Goal: Task Accomplishment & Management: Complete application form

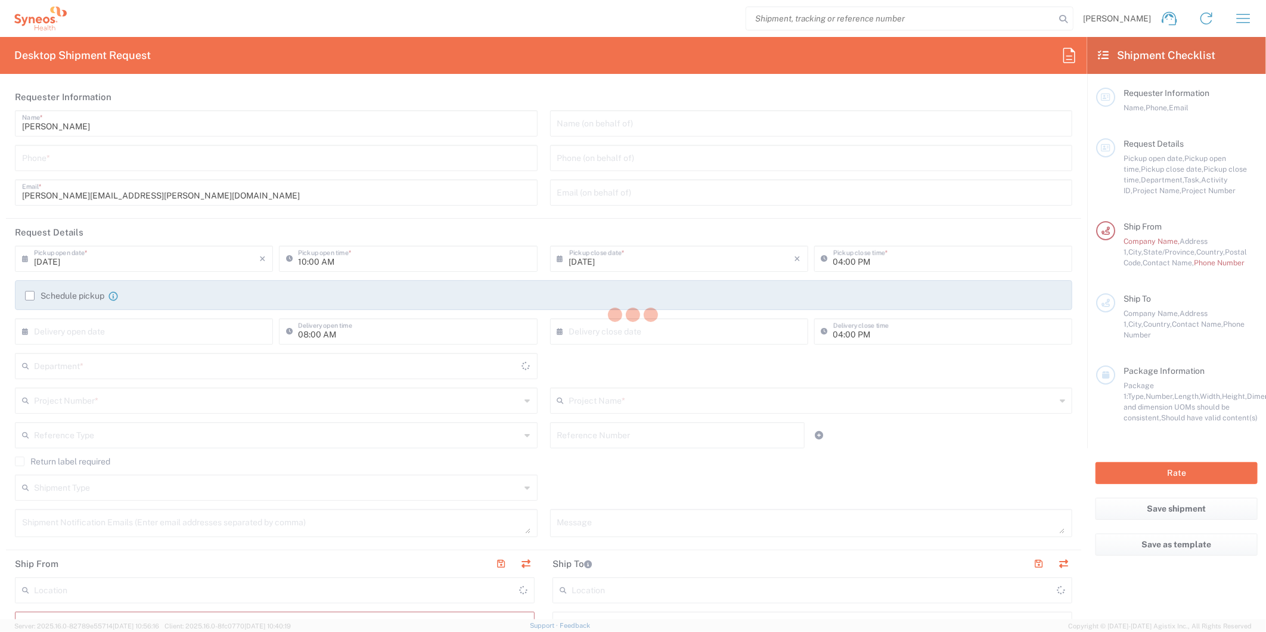
type input "[US_STATE]"
type input "[GEOGRAPHIC_DATA]"
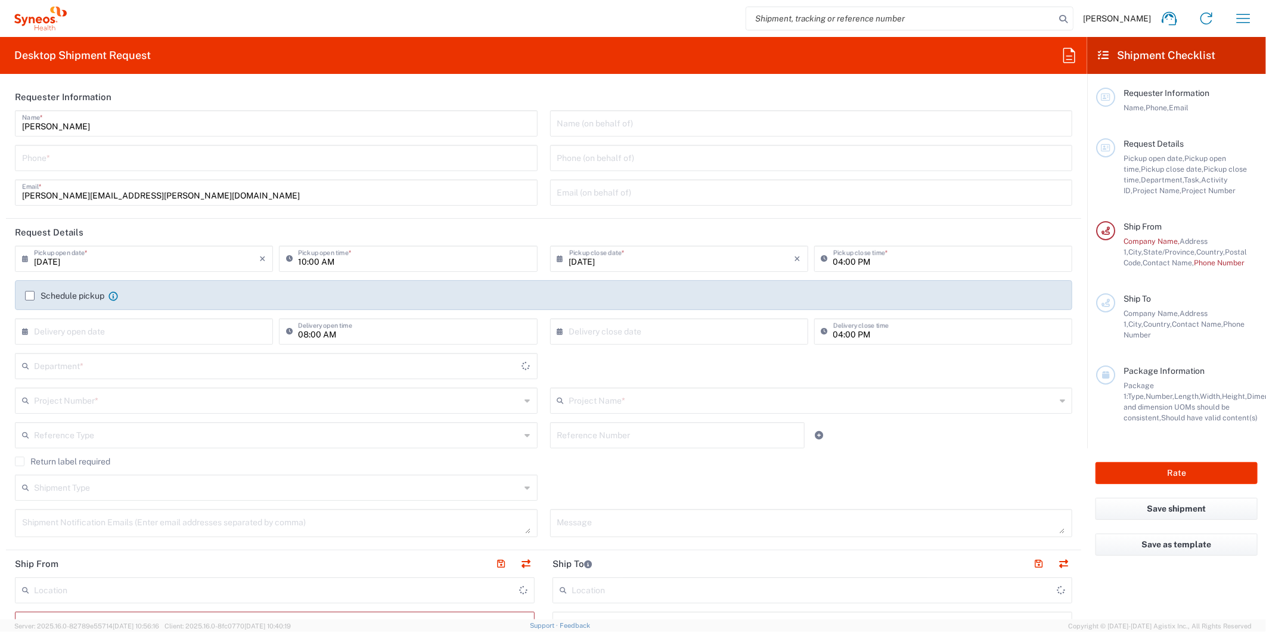
type input "8511"
type input "Syneos Health, LLC-[GEOGRAPHIC_DATA] [GEOGRAPHIC_DATA] [GEOGRAPHIC_DATA]"
click at [1241, 30] on button "button" at bounding box center [1243, 18] width 29 height 29
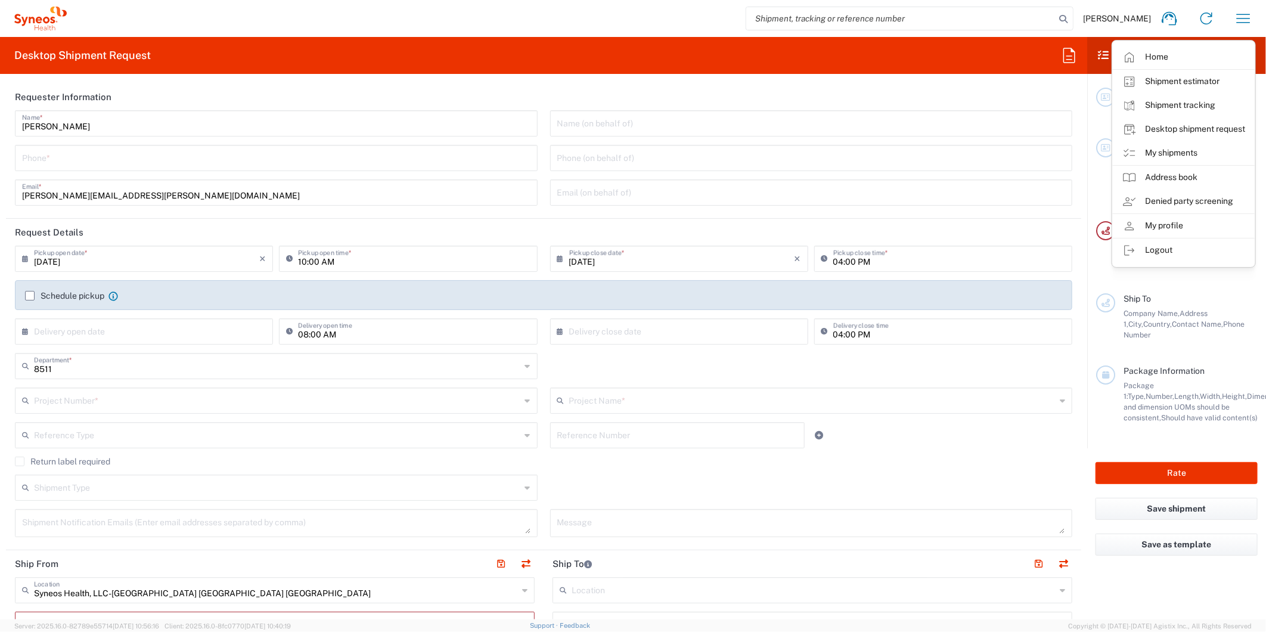
drag, startPoint x: 1167, startPoint y: 156, endPoint x: 1151, endPoint y: 170, distance: 21.6
click at [1167, 156] on link "My shipments" at bounding box center [1184, 153] width 142 height 24
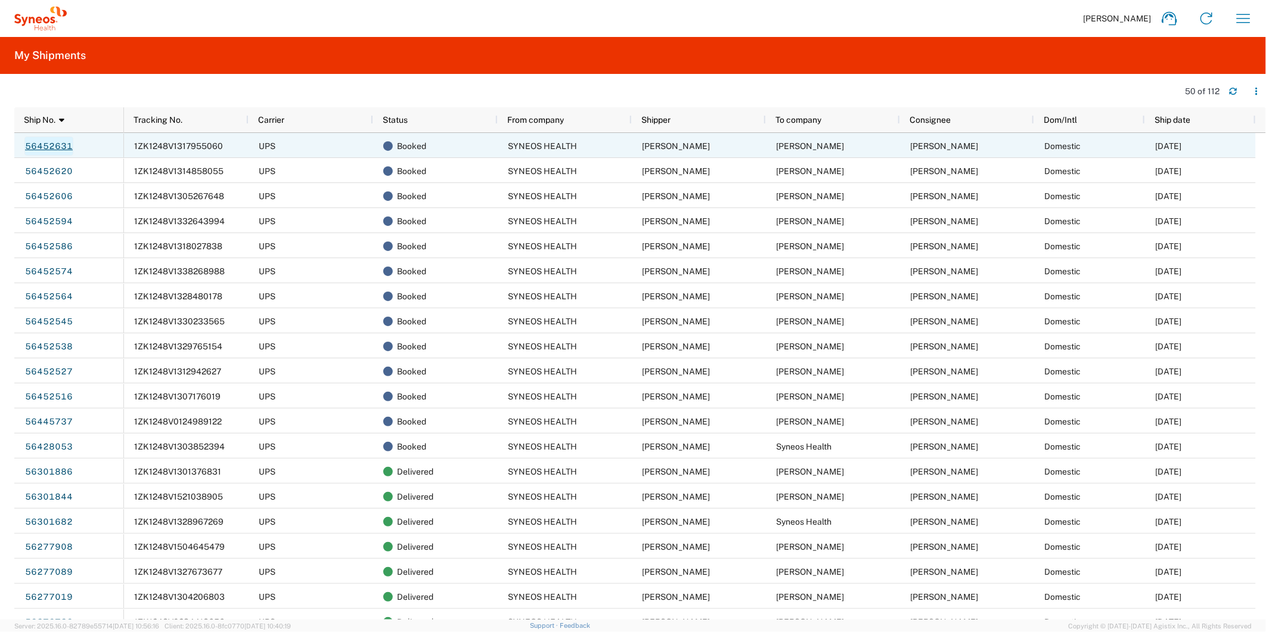
click at [46, 146] on link "56452631" at bounding box center [48, 146] width 49 height 19
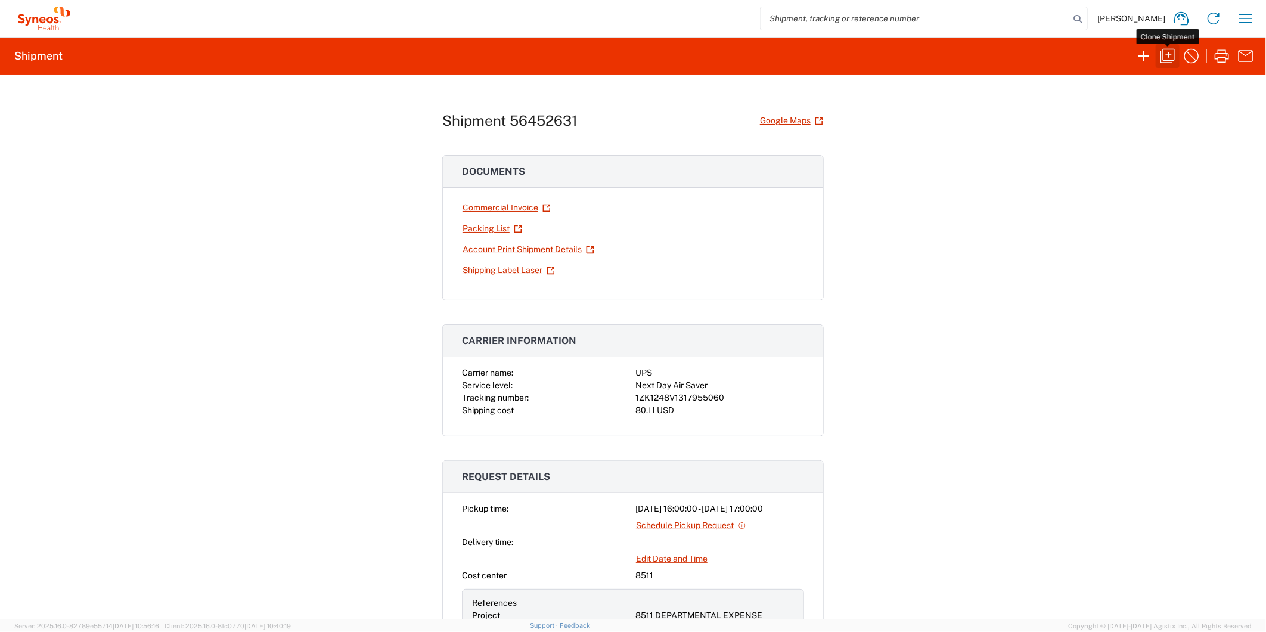
click at [1166, 57] on icon "button" at bounding box center [1168, 56] width 19 height 19
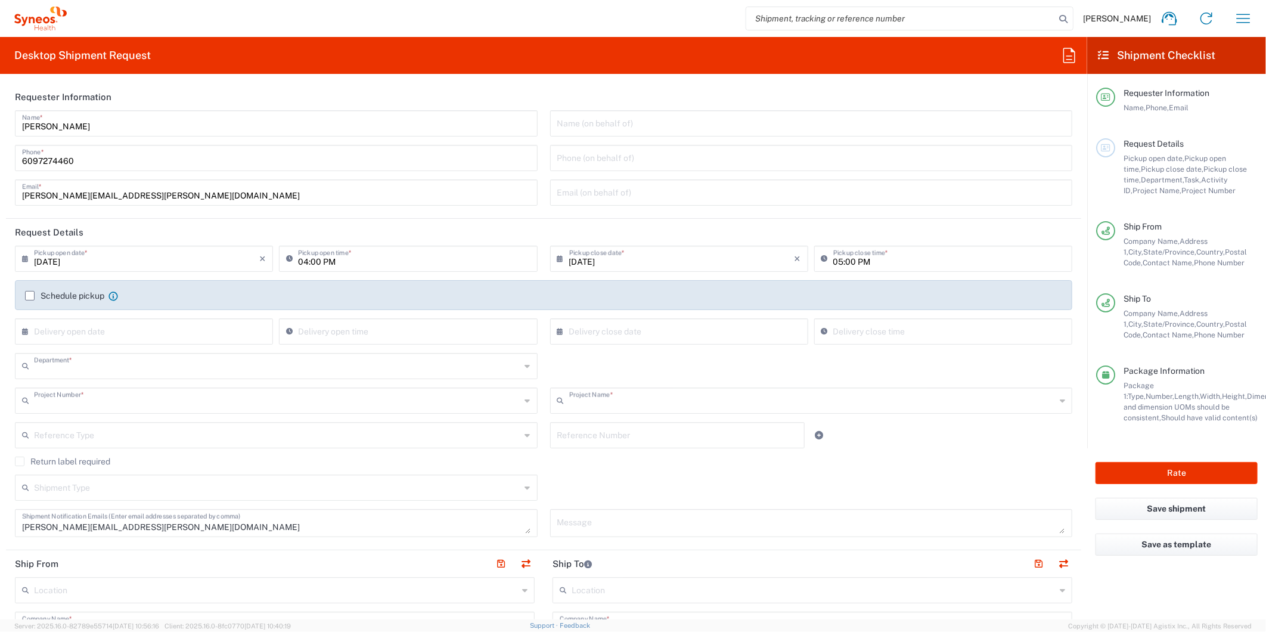
type input "8511"
type input "8511 DEPARTMENTAL EXPENSE"
type input "[US_STATE]"
type input "Envelope"
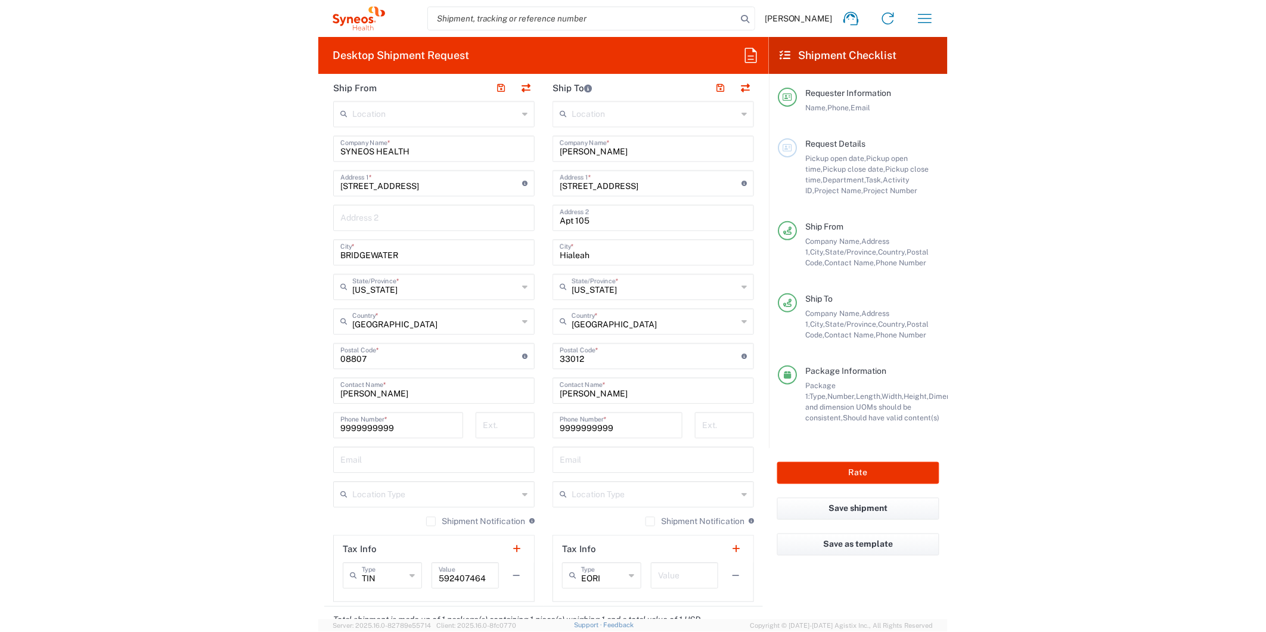
scroll to position [397, 0]
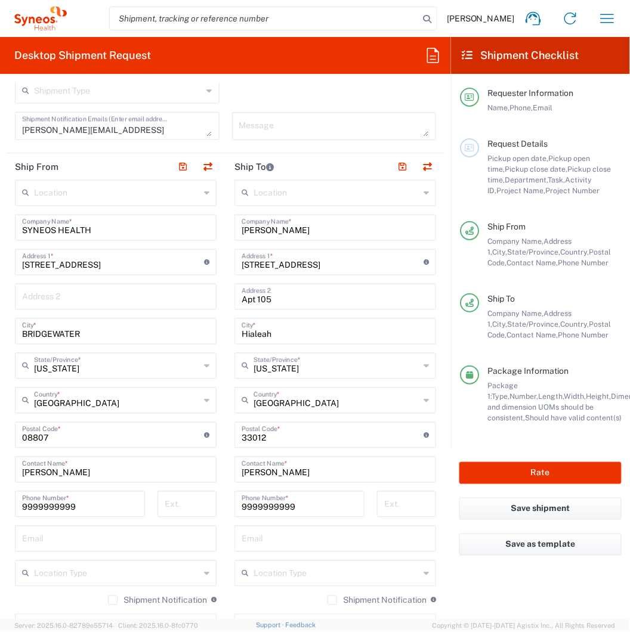
click at [279, 231] on input "[PERSON_NAME]" at bounding box center [334, 226] width 187 height 21
paste input "nthony Roige"
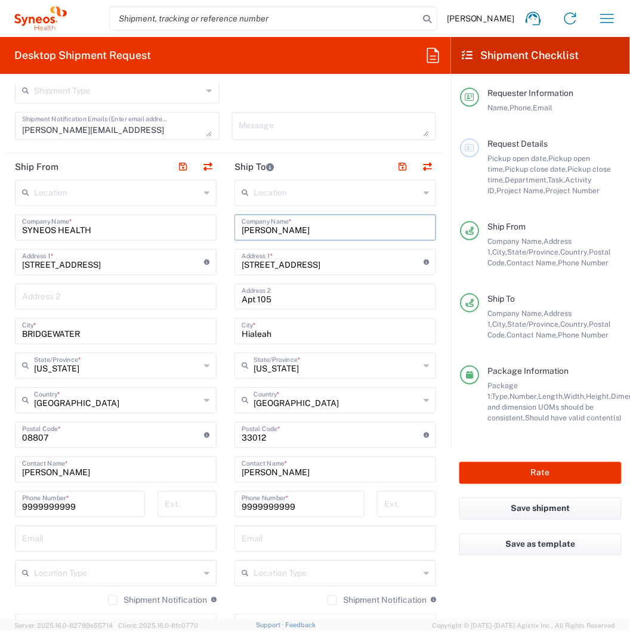
type input "[PERSON_NAME]"
click at [275, 470] on input "[PERSON_NAME]" at bounding box center [334, 469] width 187 height 21
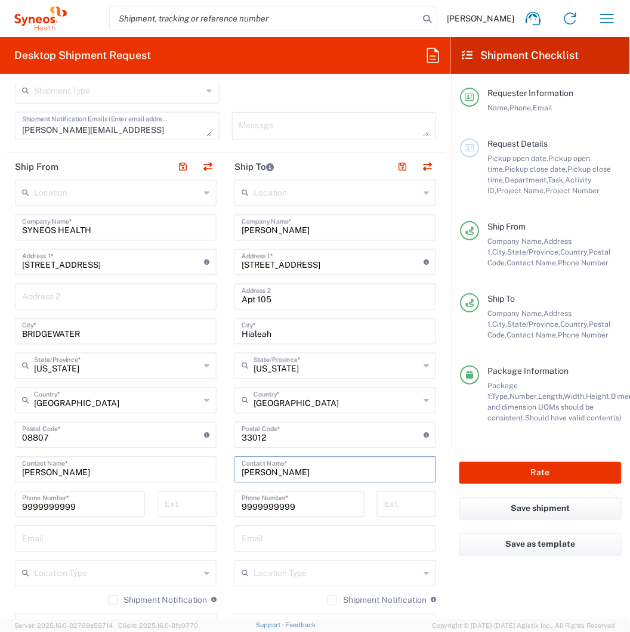
paste input "nthony Roige"
type input "[PERSON_NAME]"
click at [289, 272] on div "[STREET_ADDRESS] Address 1 * For cross streets use street names with '&' or 'an…" at bounding box center [335, 262] width 202 height 26
click at [284, 264] on input "[STREET_ADDRESS]" at bounding box center [332, 261] width 182 height 21
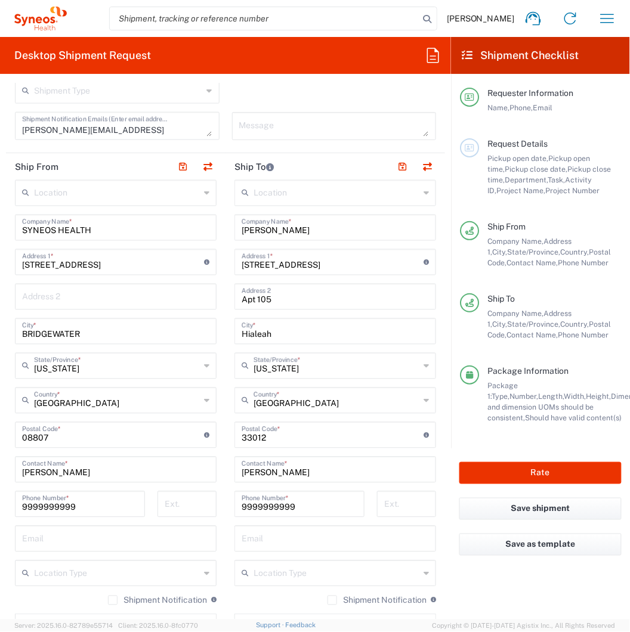
click at [284, 264] on input "[STREET_ADDRESS]" at bounding box center [332, 261] width 182 height 21
paste input "[STREET_ADDRESS][PERSON_NAME]"
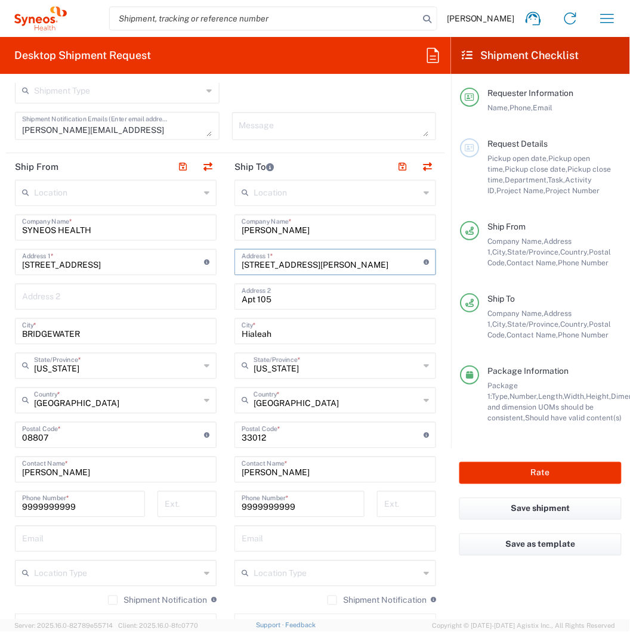
type input "[STREET_ADDRESS][PERSON_NAME]"
click at [285, 294] on input "Apt 105" at bounding box center [334, 296] width 187 height 21
click at [295, 331] on input "Hialeah" at bounding box center [334, 330] width 187 height 21
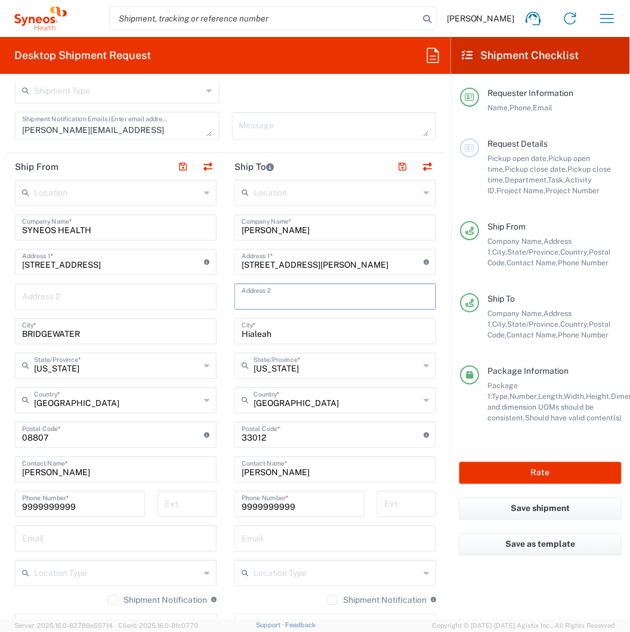
click at [295, 331] on input "Hialeah" at bounding box center [334, 330] width 187 height 21
paste input "SEWAREN"
type input "SEWAREN"
click at [281, 367] on input "[US_STATE]" at bounding box center [336, 365] width 166 height 21
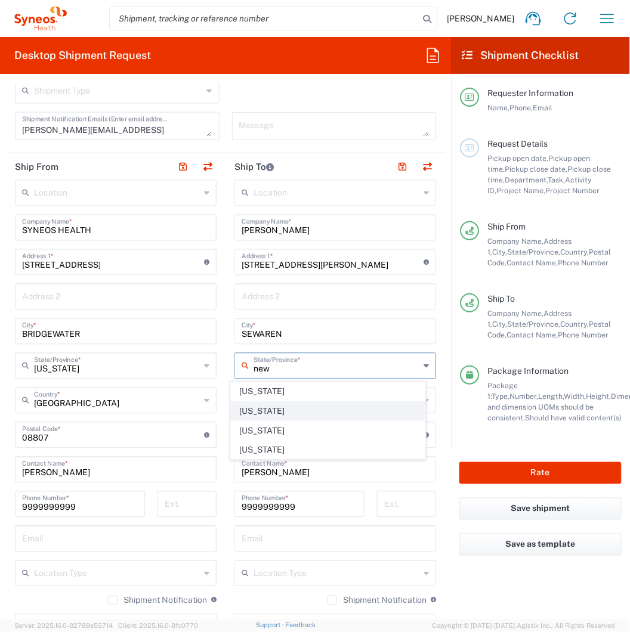
click at [253, 408] on span "[US_STATE]" at bounding box center [328, 411] width 194 height 18
type input "[US_STATE]"
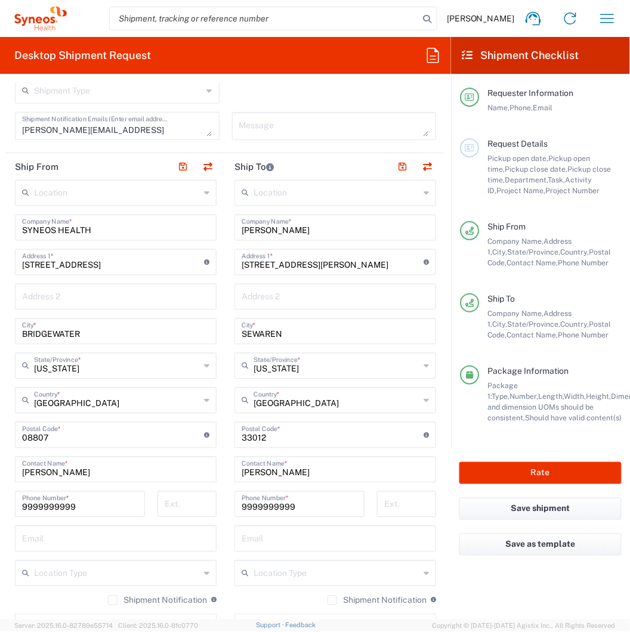
click at [272, 438] on input "undefined" at bounding box center [332, 434] width 182 height 21
paste input "07077"
type input "07077"
click at [520, 476] on button "Rate" at bounding box center [540, 473] width 162 height 22
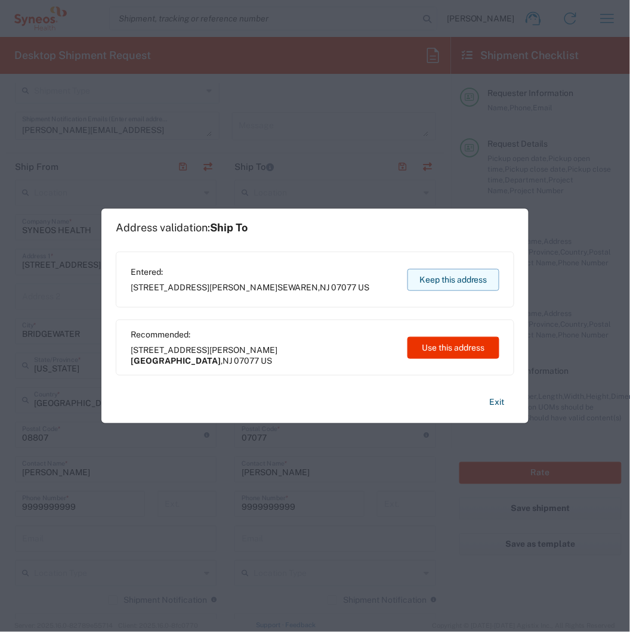
click at [455, 280] on button "Keep this address" at bounding box center [453, 280] width 92 height 22
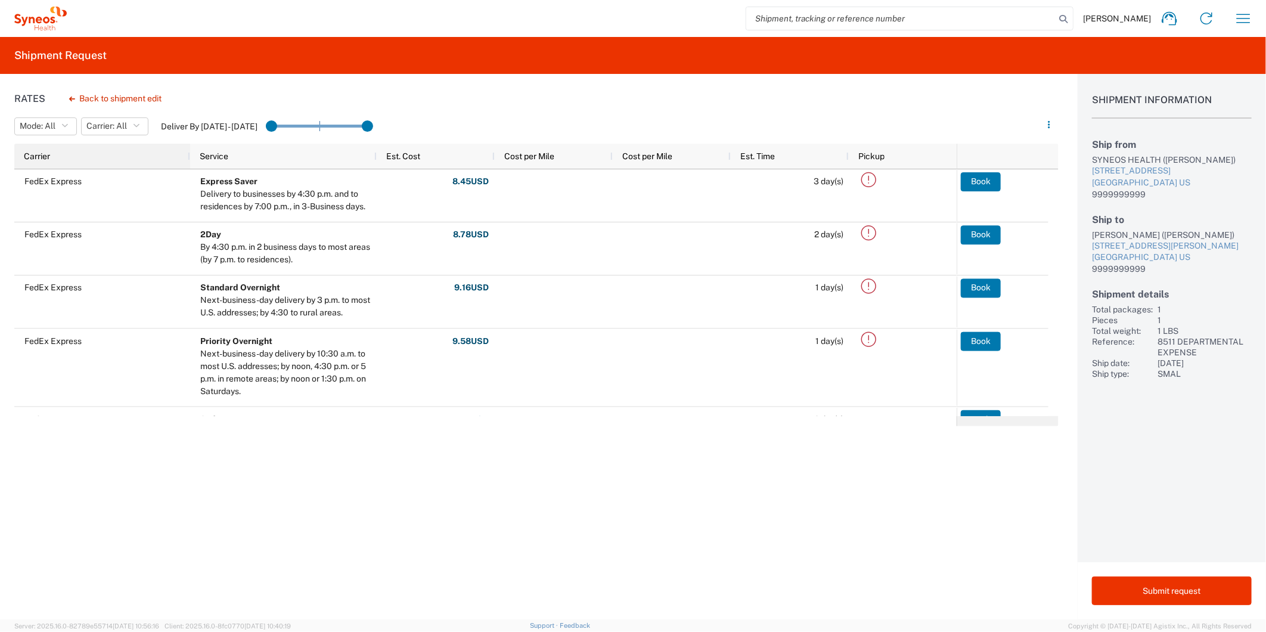
click at [88, 151] on div "Carrier" at bounding box center [105, 156] width 162 height 19
click at [60, 156] on div "Carrier 1" at bounding box center [105, 156] width 162 height 19
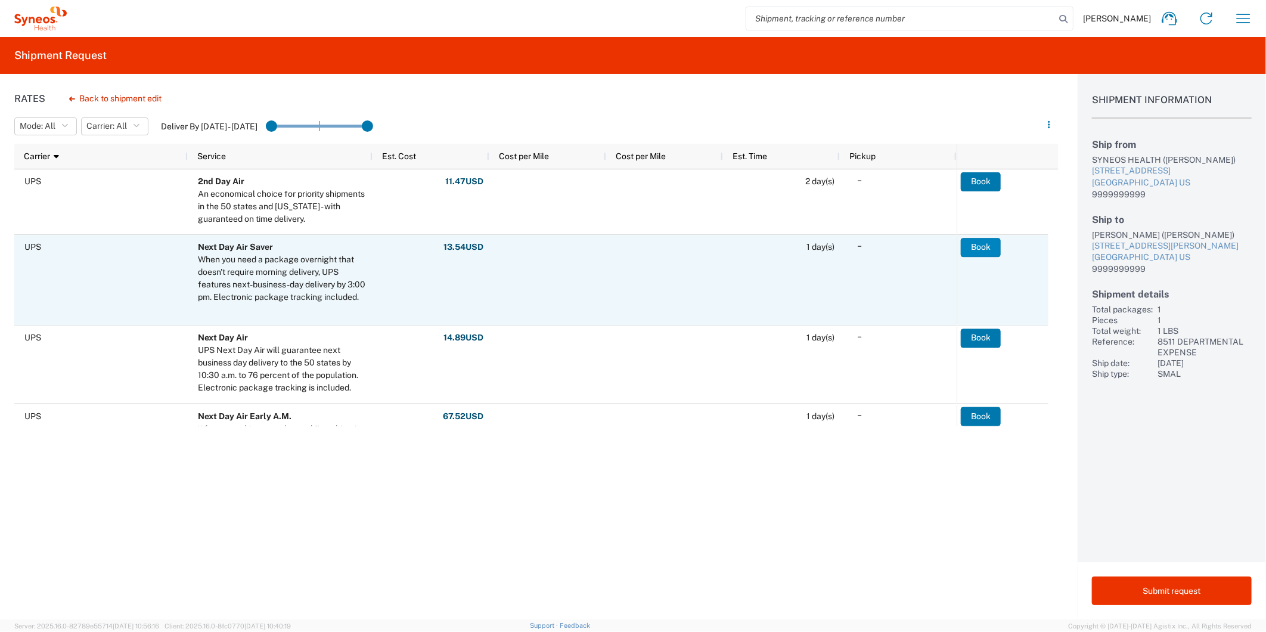
click at [968, 246] on button "Book" at bounding box center [981, 247] width 40 height 19
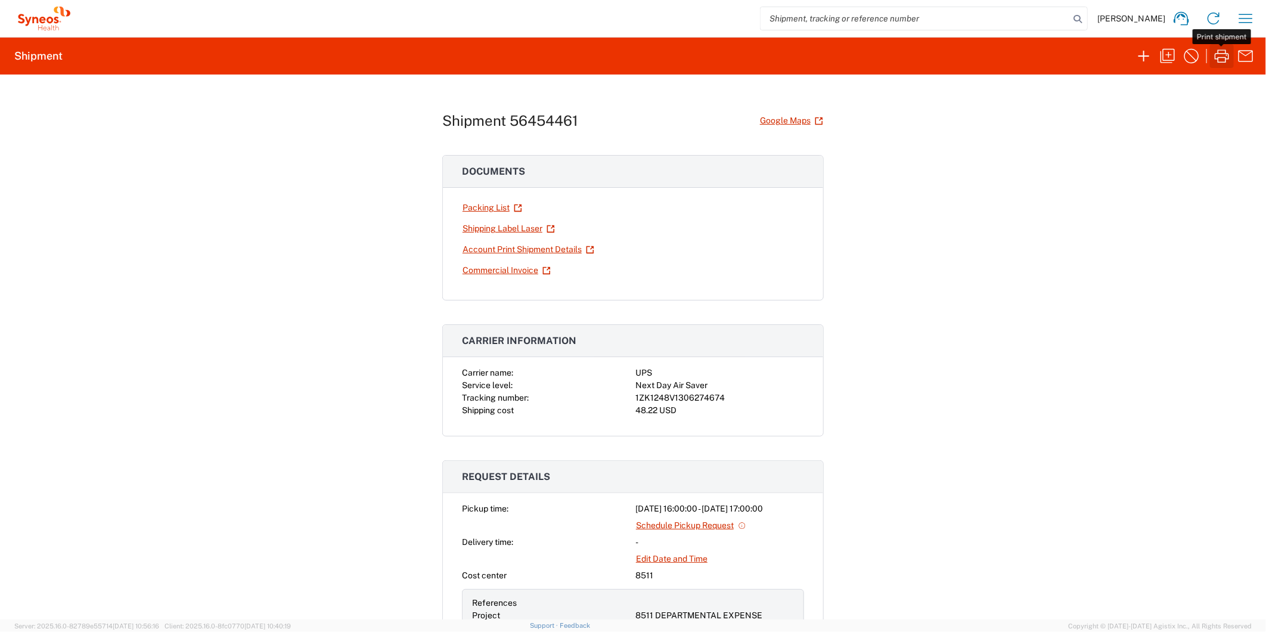
click at [1221, 51] on icon "button" at bounding box center [1222, 56] width 19 height 19
